Goal: Navigation & Orientation: Understand site structure

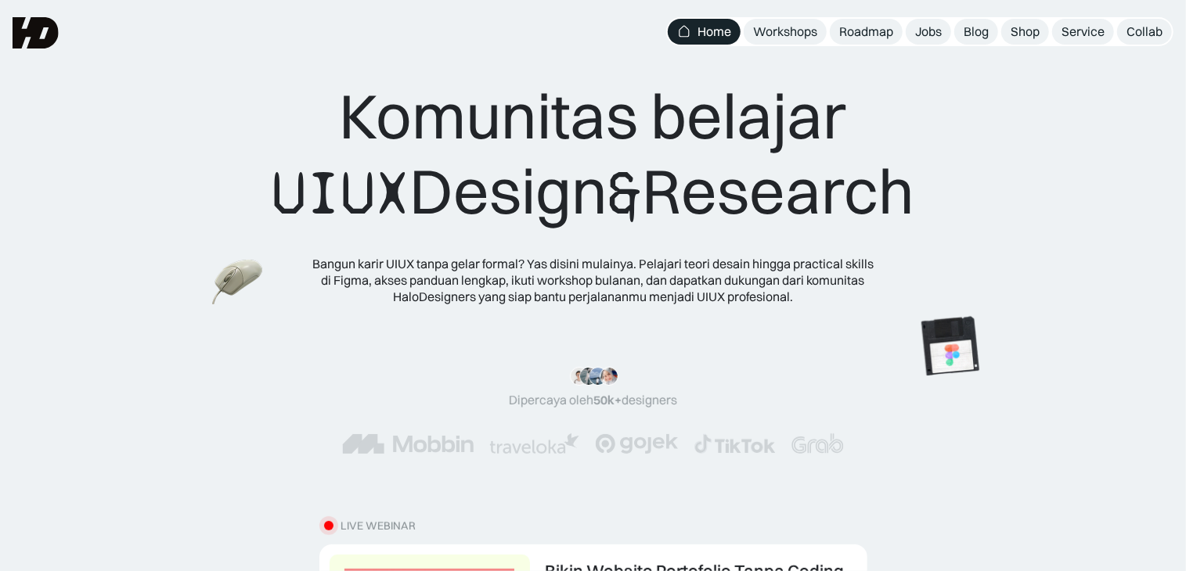
click at [554, 446] on img at bounding box center [534, 444] width 90 height 20
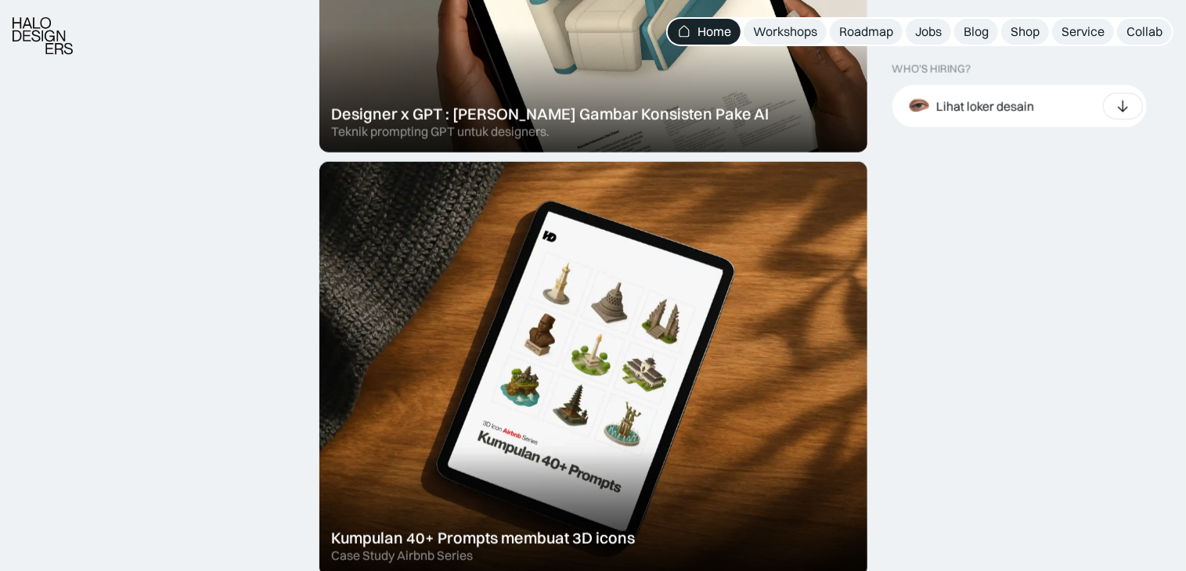
scroll to position [1314, 0]
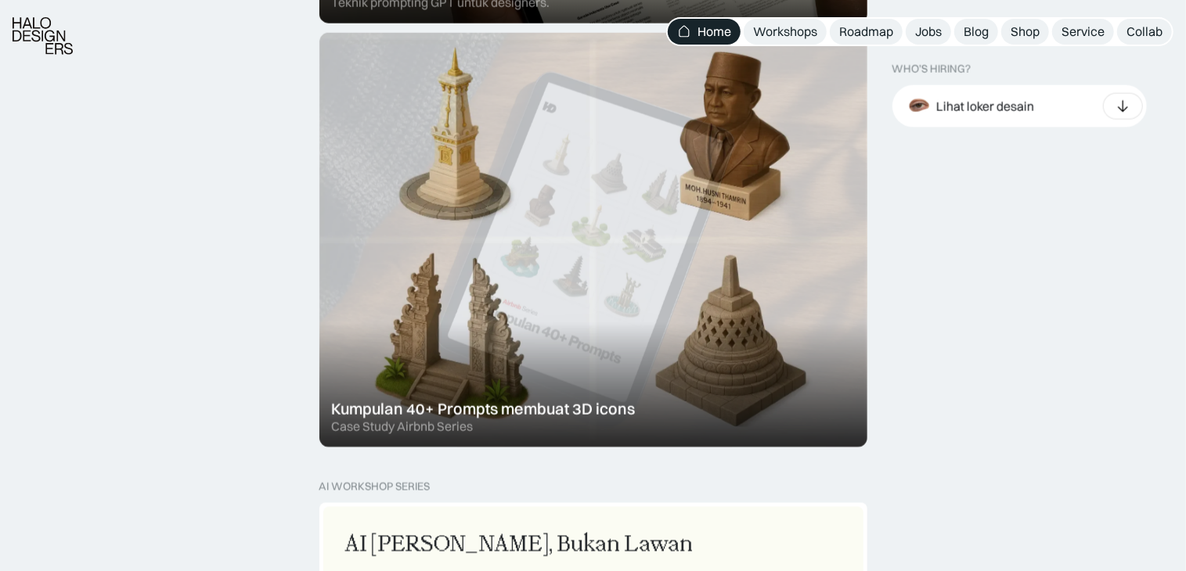
click at [382, 206] on div at bounding box center [593, 240] width 548 height 415
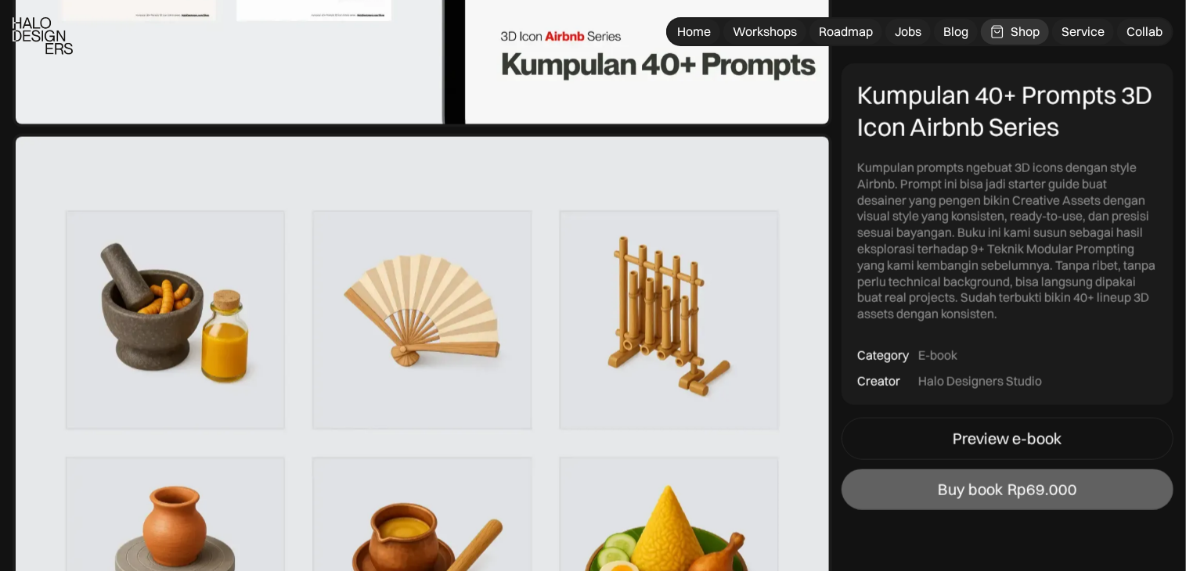
scroll to position [1478, 0]
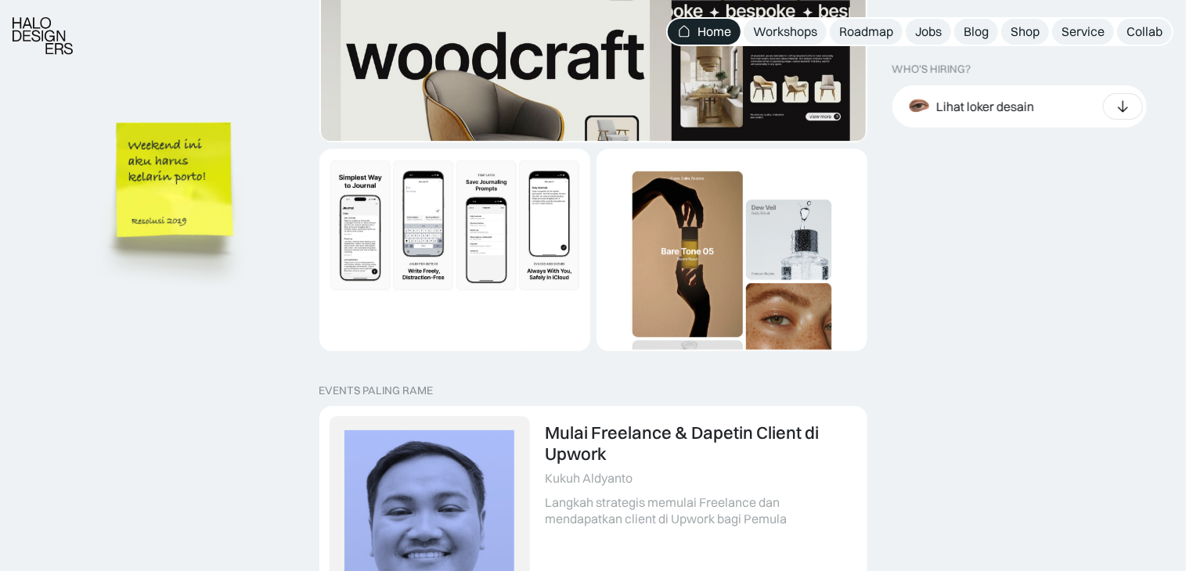
scroll to position [3494, 0]
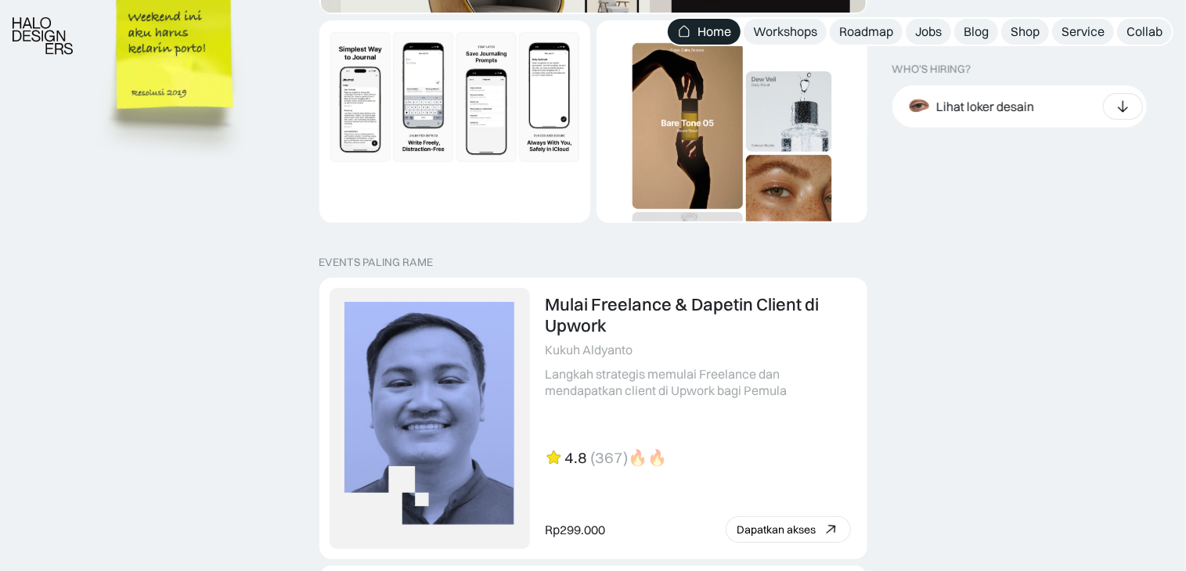
click at [206, 89] on img at bounding box center [177, 75] width 178 height 193
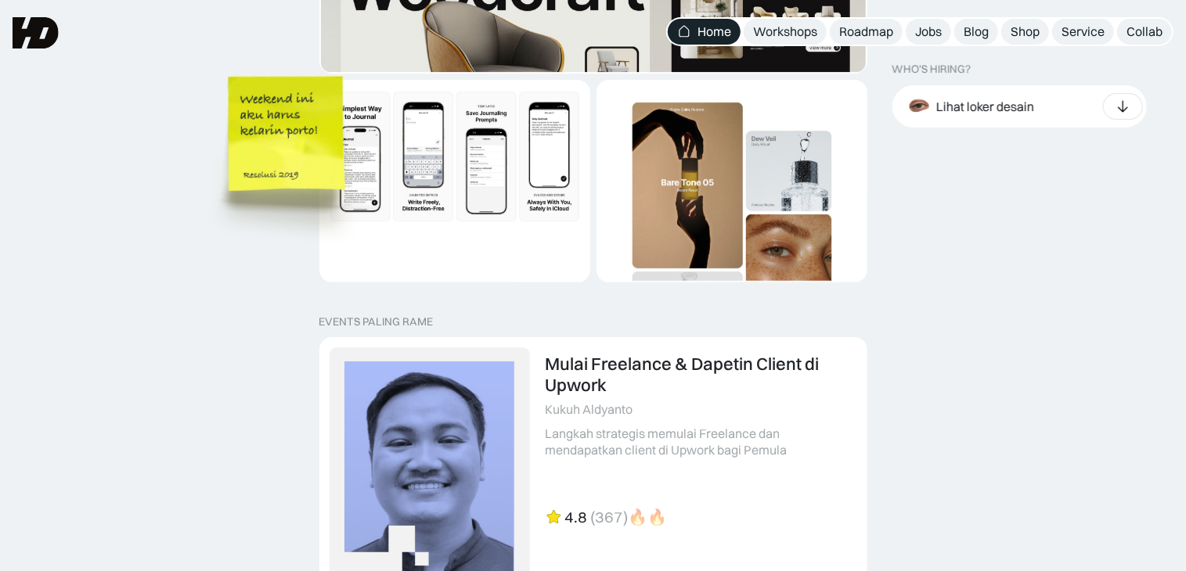
click at [336, 129] on img at bounding box center [289, 157] width 178 height 193
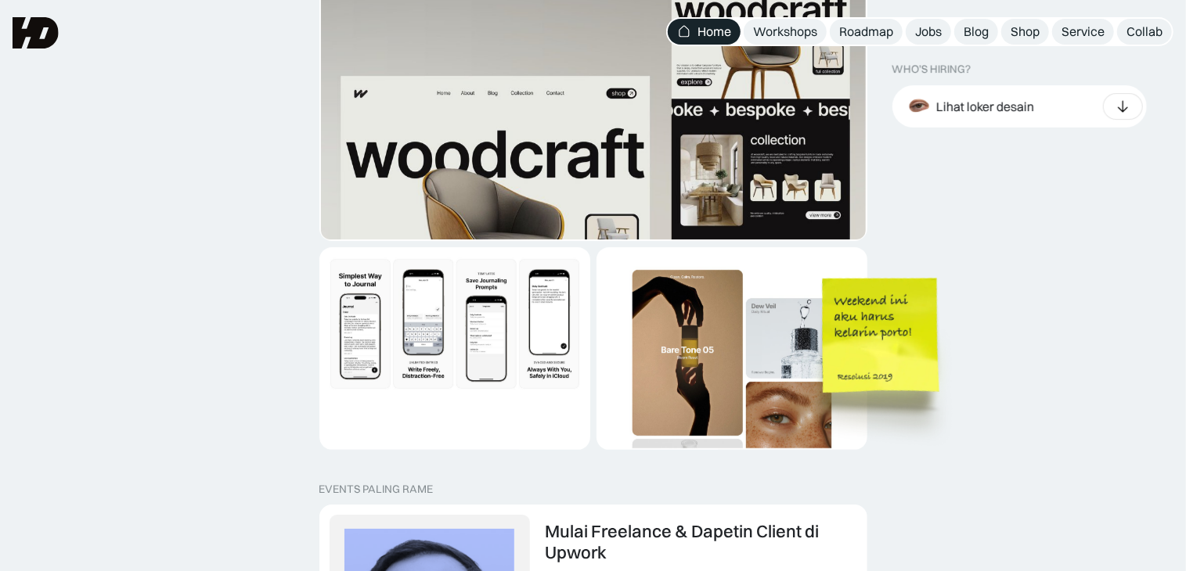
scroll to position [3117, 0]
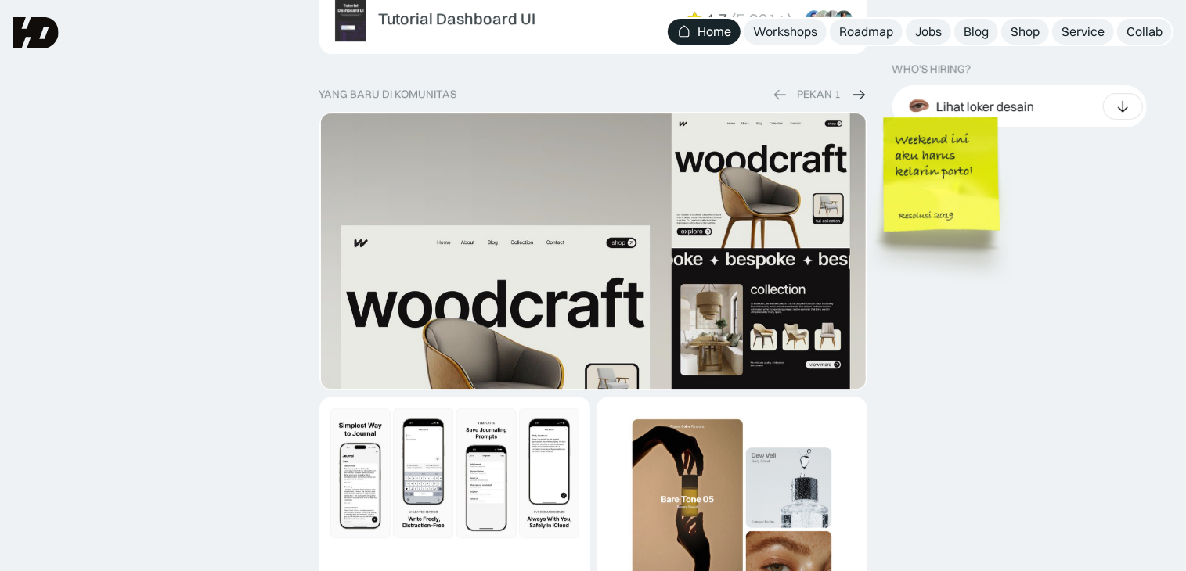
click at [948, 179] on img at bounding box center [944, 198] width 178 height 193
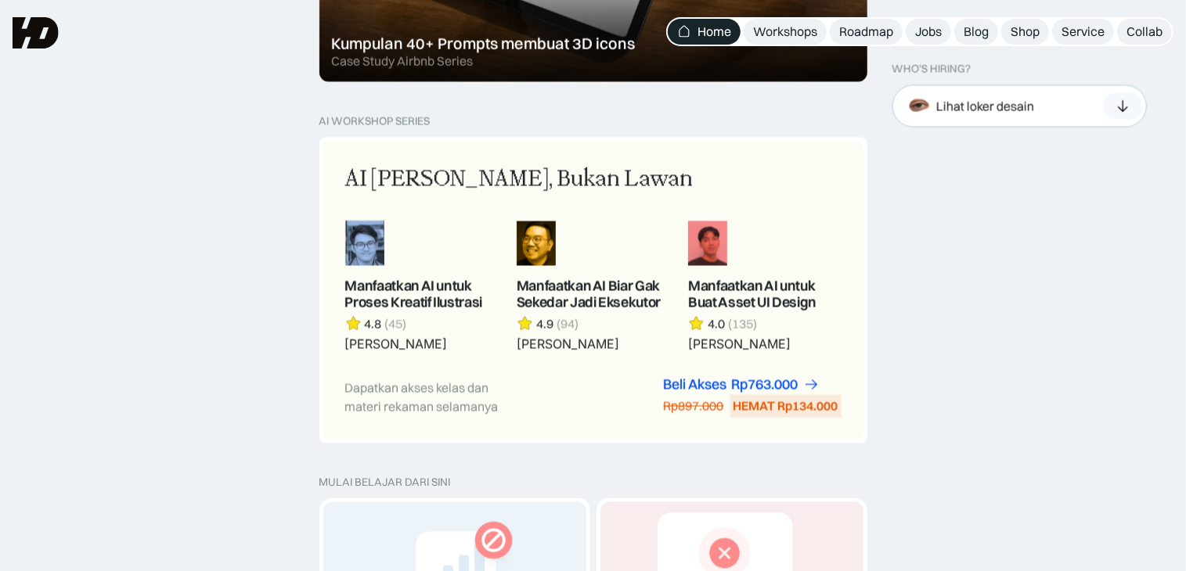
scroll to position [1358, 0]
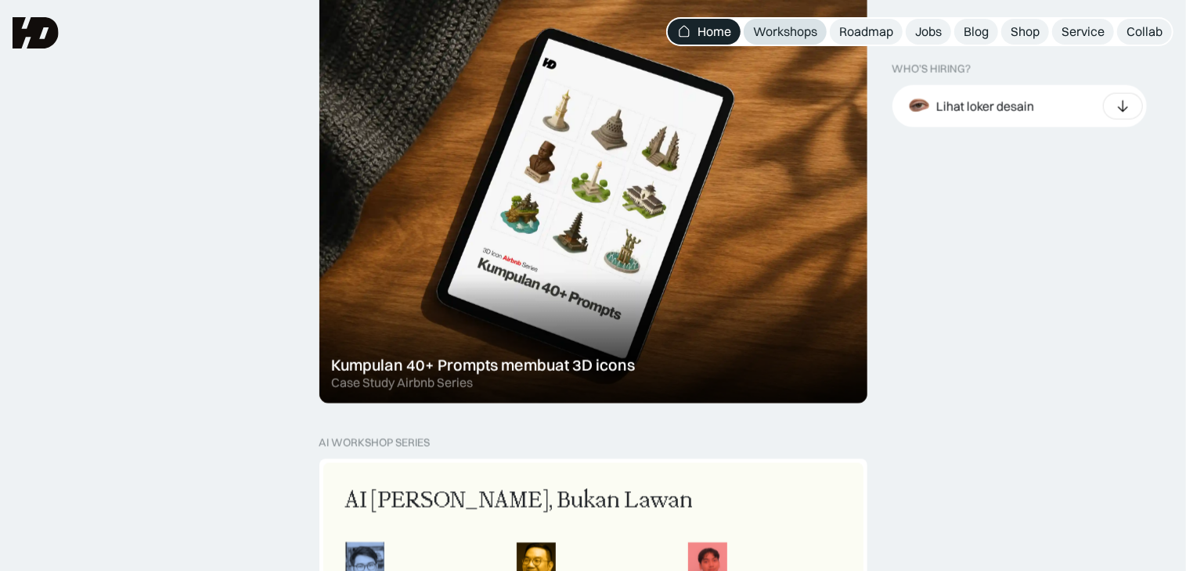
click at [792, 28] on div "Workshops" at bounding box center [785, 31] width 64 height 16
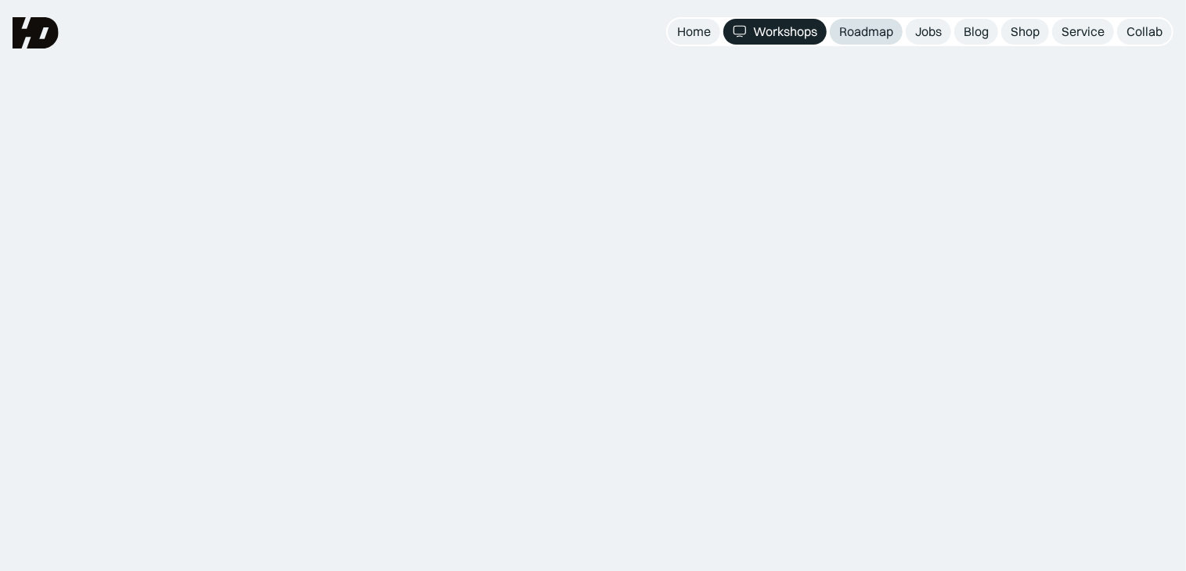
click at [848, 30] on div "Roadmap" at bounding box center [866, 31] width 54 height 16
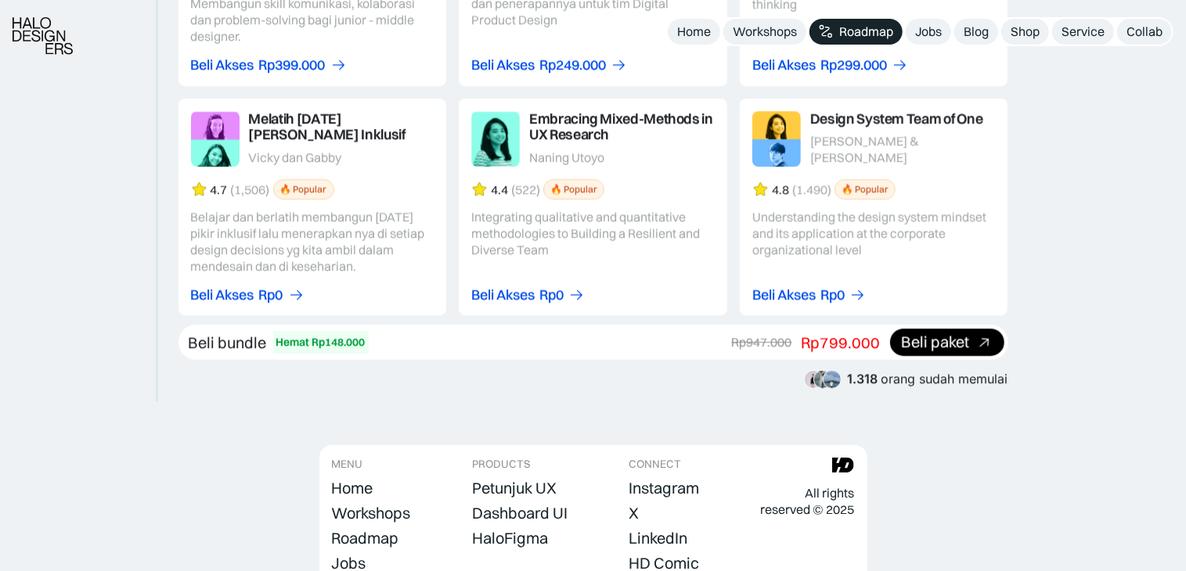
scroll to position [3016, 0]
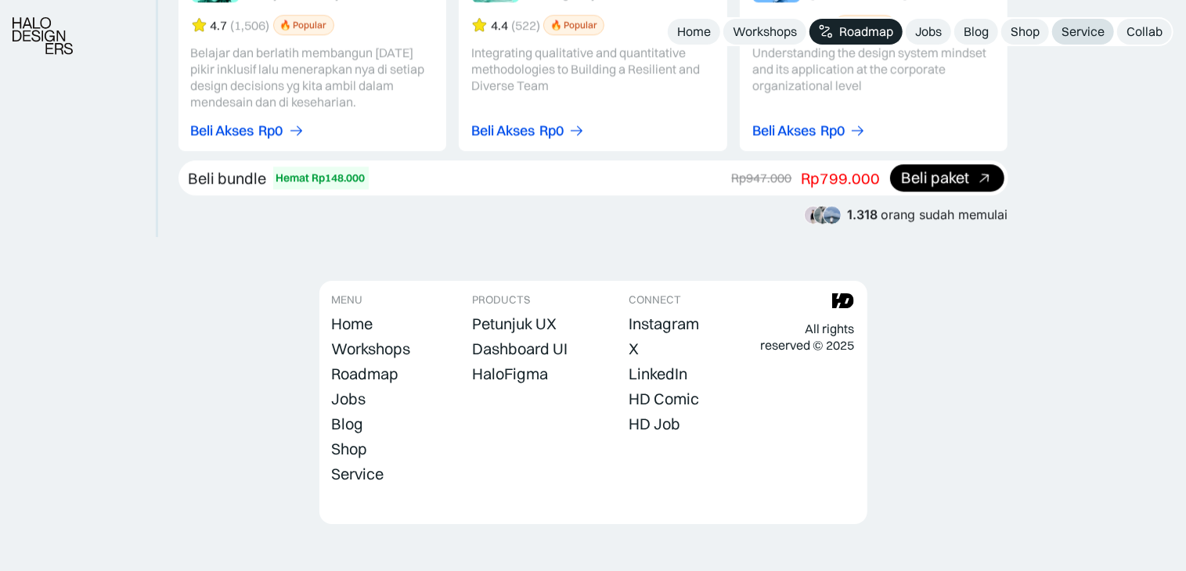
click at [1097, 29] on div "Service" at bounding box center [1082, 31] width 43 height 16
